Goal: Task Accomplishment & Management: Use online tool/utility

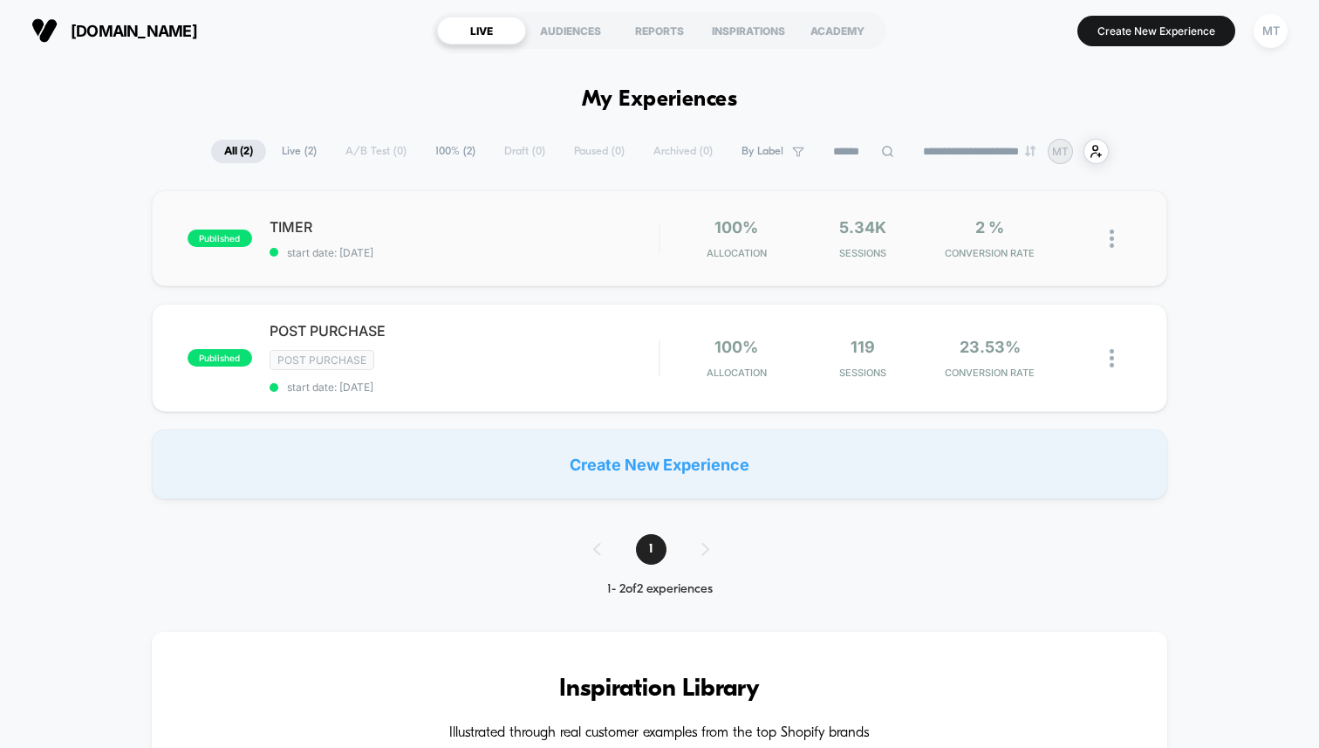
click at [503, 225] on span "TIMER" at bounding box center [464, 226] width 389 height 17
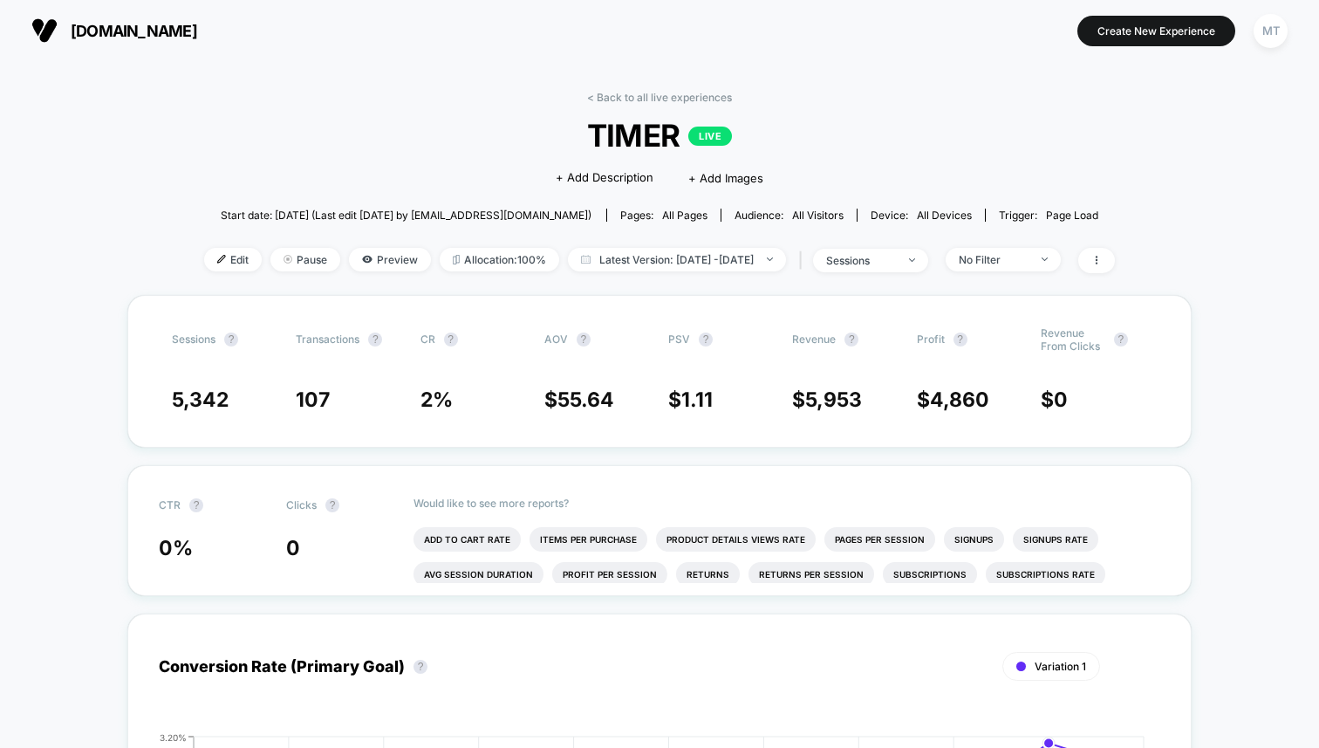
click at [554, 113] on div "< Back to all live experiences TIMER LIVE Click to edit experience details + Ad…" at bounding box center [659, 193] width 911 height 204
click at [547, 134] on span "TIMER LIVE" at bounding box center [660, 135] width 820 height 37
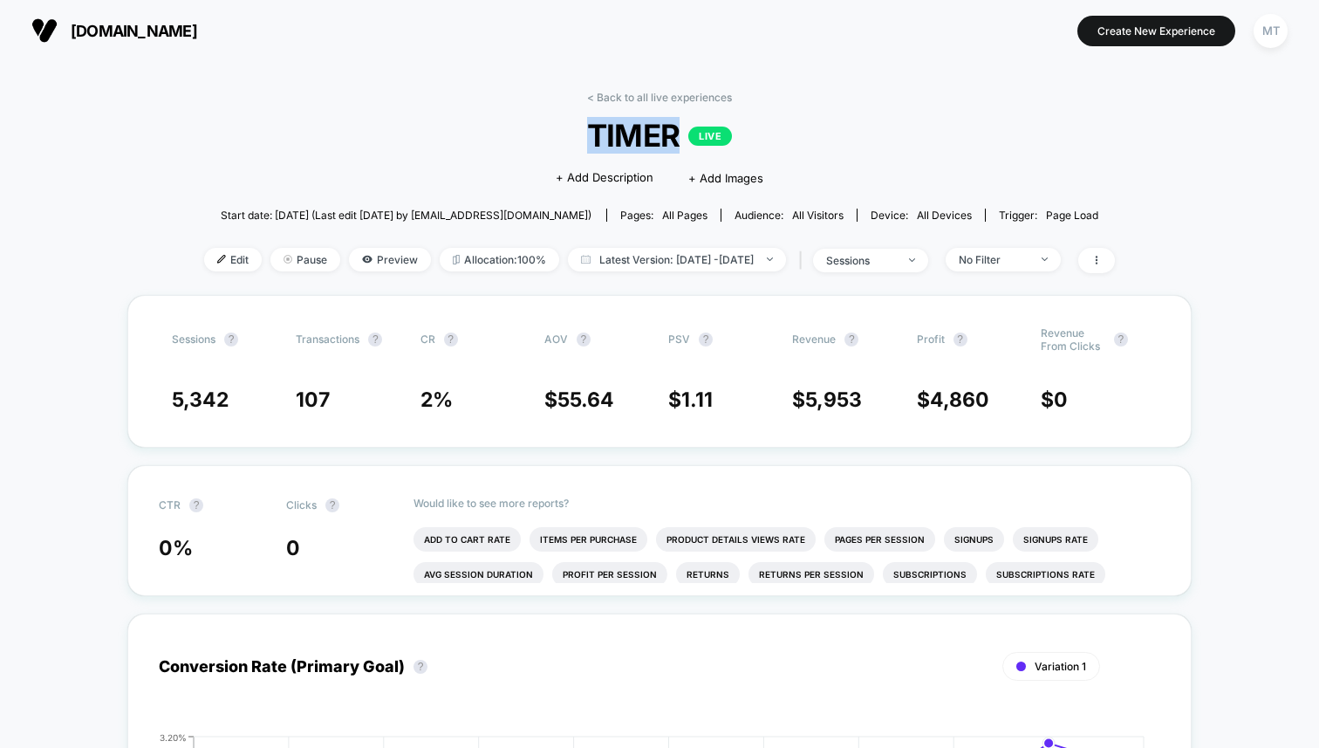
click at [547, 134] on span "TIMER LIVE" at bounding box center [660, 135] width 820 height 37
click at [583, 181] on span "+ Add Description" at bounding box center [605, 177] width 98 height 17
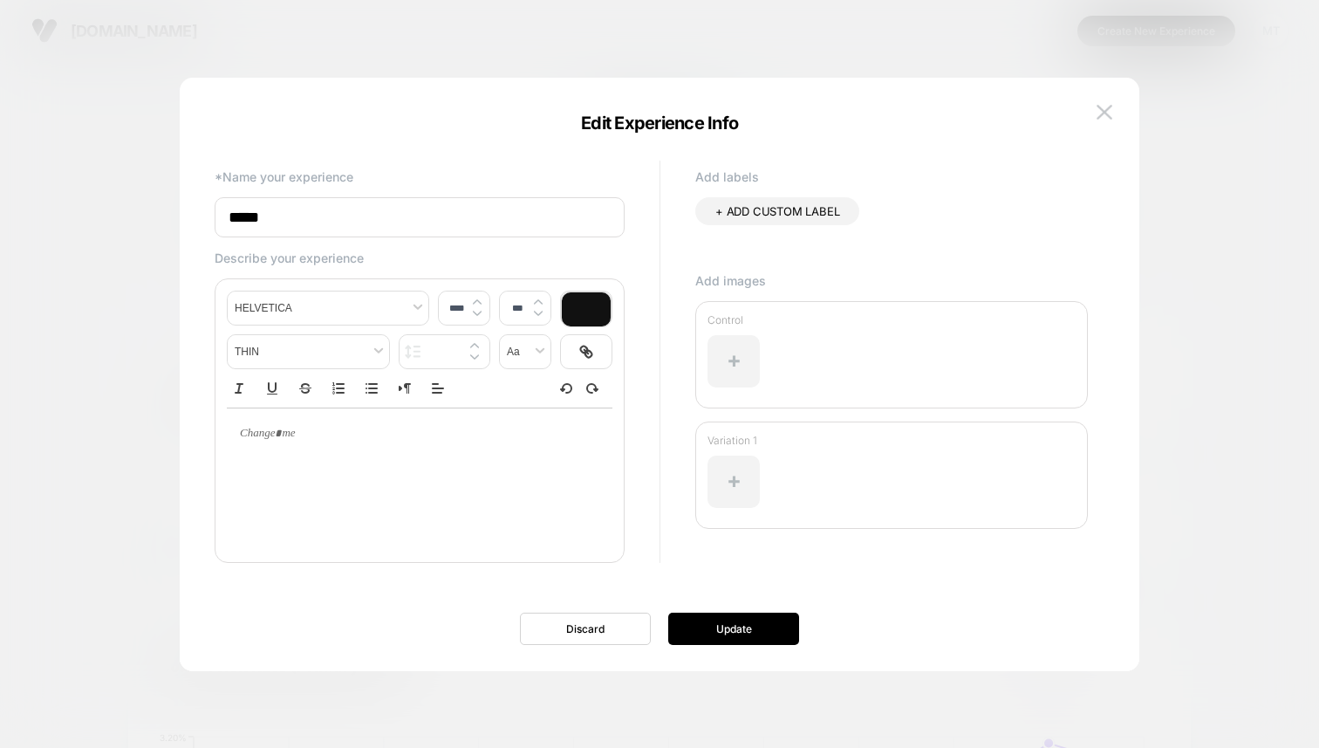
click at [1120, 105] on div "**********" at bounding box center [660, 383] width 960 height 576
click at [1100, 115] on img at bounding box center [1105, 112] width 16 height 15
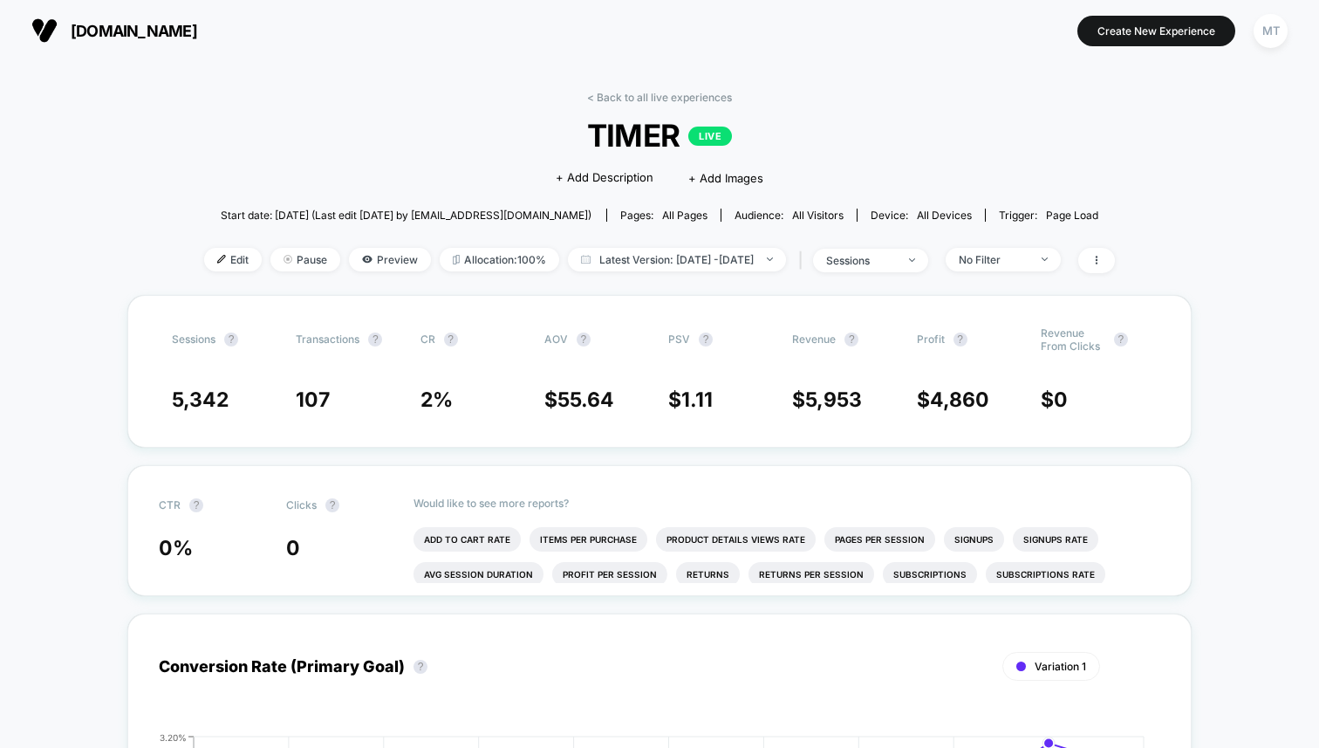
click at [729, 145] on span "TIMER LIVE" at bounding box center [660, 135] width 820 height 37
click at [715, 145] on span "TIMER LIVE" at bounding box center [660, 135] width 820 height 37
click at [715, 134] on p "LIVE" at bounding box center [710, 136] width 44 height 19
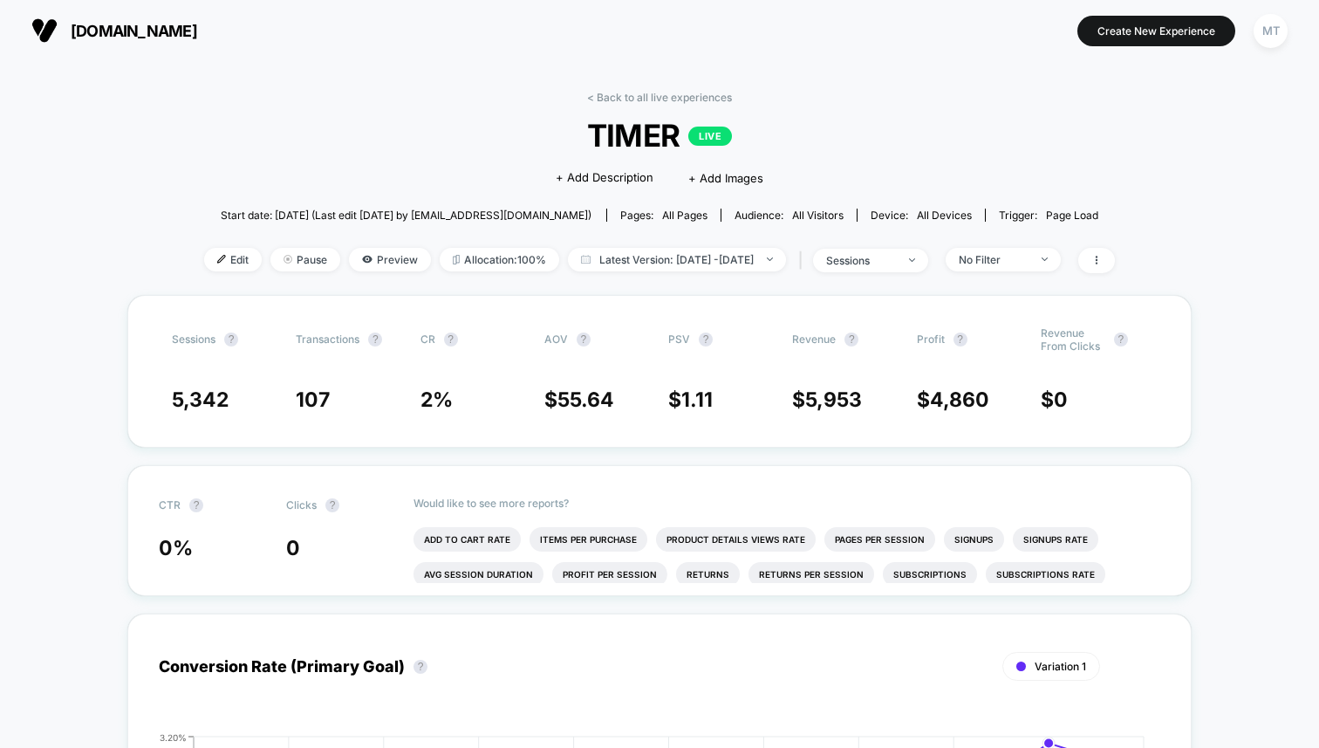
click at [715, 134] on p "LIVE" at bounding box center [710, 136] width 44 height 19
click at [660, 104] on div "< Back to all live experiences TIMER LIVE Click to edit experience details + Ad…" at bounding box center [659, 193] width 911 height 204
click at [665, 99] on link "< Back to all live experiences" at bounding box center [659, 97] width 145 height 13
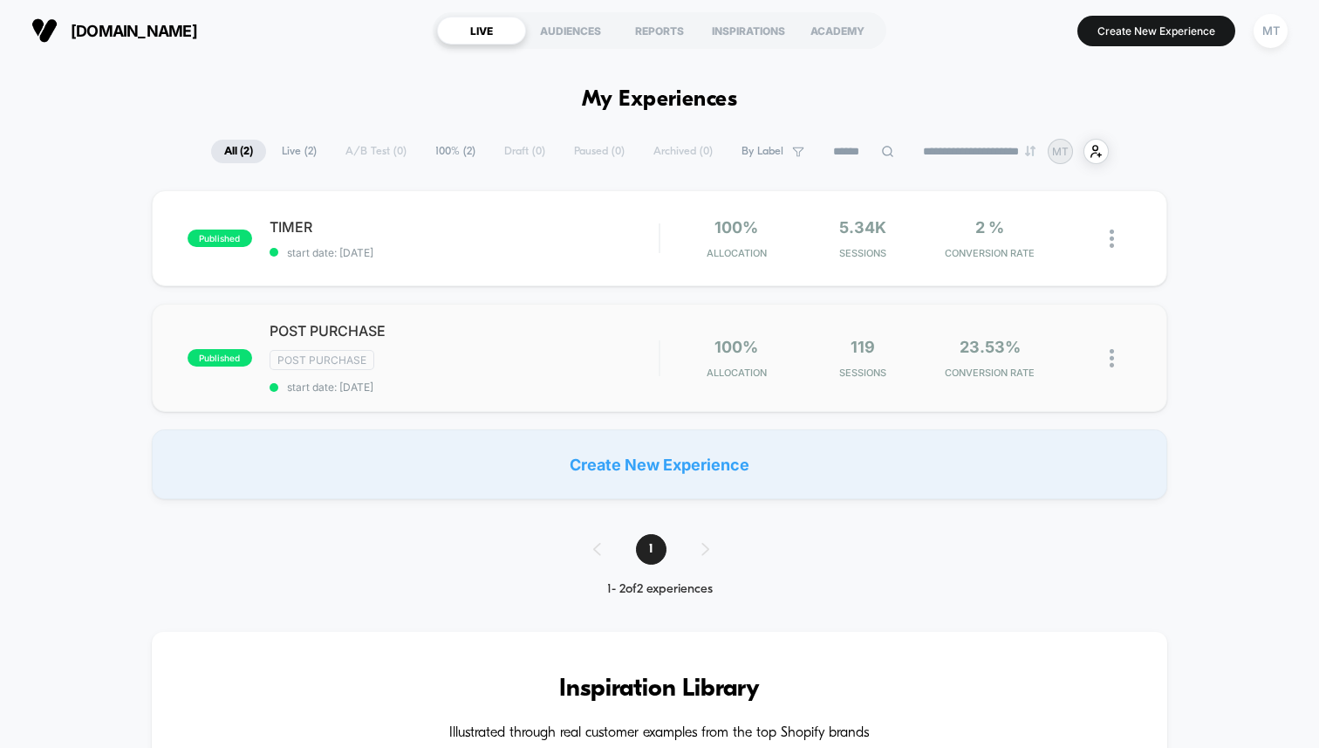
click at [996, 314] on div "published POST PURCHASE Post Purchase start date: 9/20/2025 100% Allocation 119…" at bounding box center [660, 358] width 1016 height 108
